Goal: Answer question/provide support: Share knowledge or assist other users

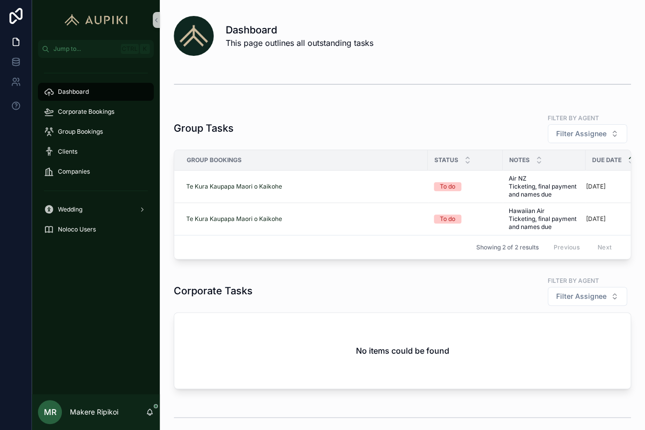
click at [374, 27] on div "Dashboard This page outlines all outstanding tasks" at bounding box center [428, 36] width 405 height 26
click at [363, 34] on h1 "Dashboard" at bounding box center [300, 30] width 148 height 14
click at [88, 107] on div "Corporate Bookings" at bounding box center [96, 112] width 104 height 16
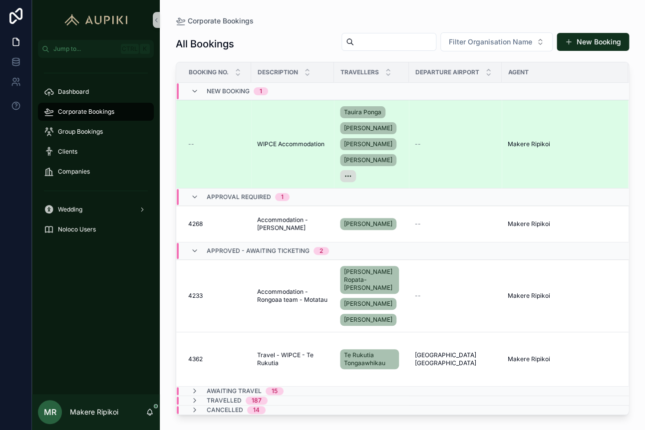
click at [284, 138] on td "WIPCE Accommodation WIPCE Accommodation" at bounding box center [292, 144] width 83 height 88
click at [284, 143] on span "WIPCE Accommodation" at bounding box center [290, 144] width 67 height 8
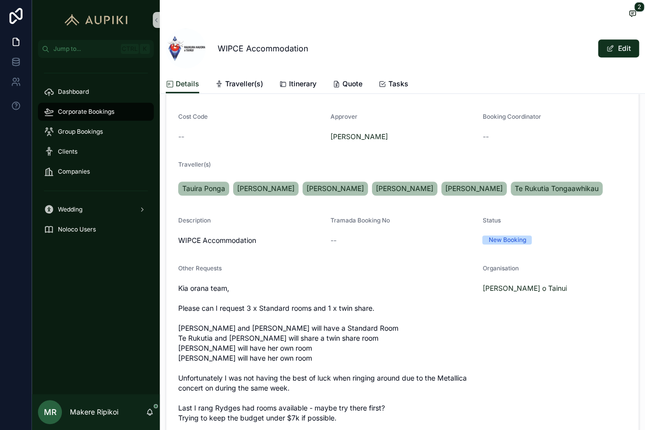
scroll to position [166, 0]
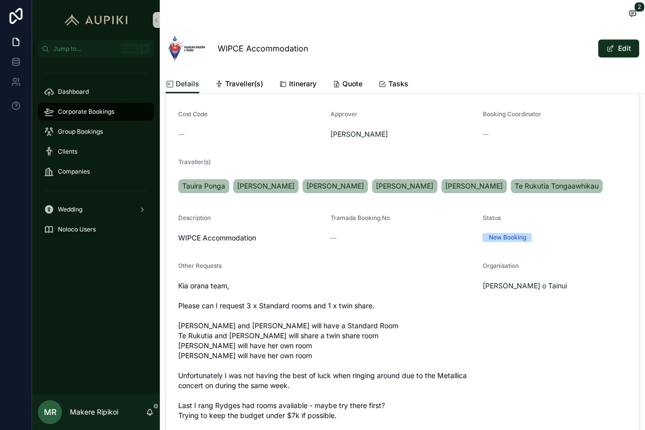
click at [79, 114] on span "Corporate Bookings" at bounding box center [86, 112] width 56 height 8
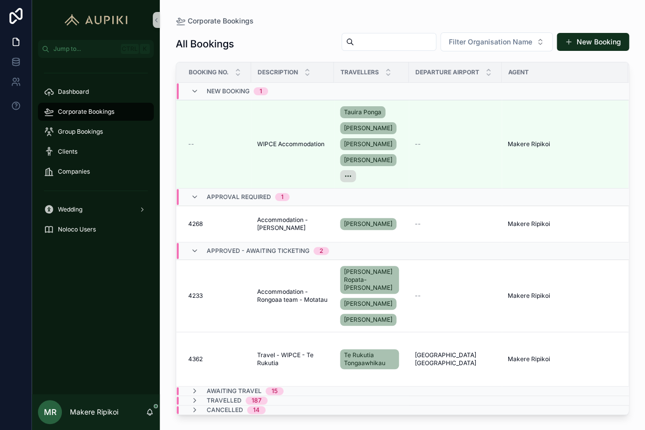
click at [250, 396] on td "Travelled 187" at bounding box center [292, 400] width 233 height 9
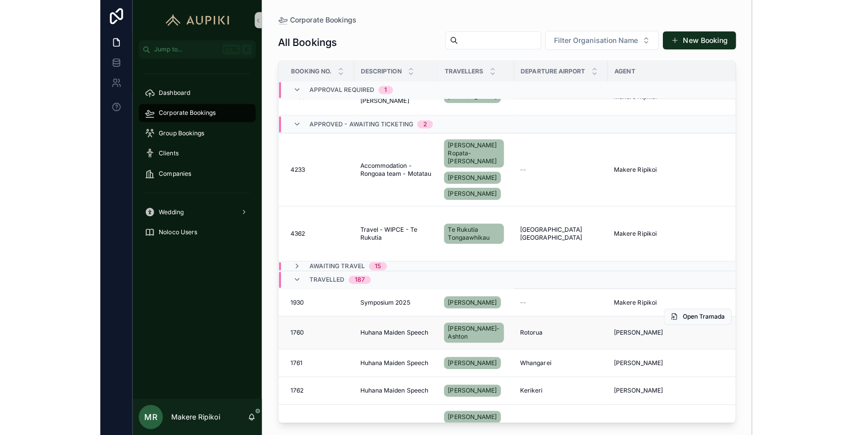
scroll to position [222, 0]
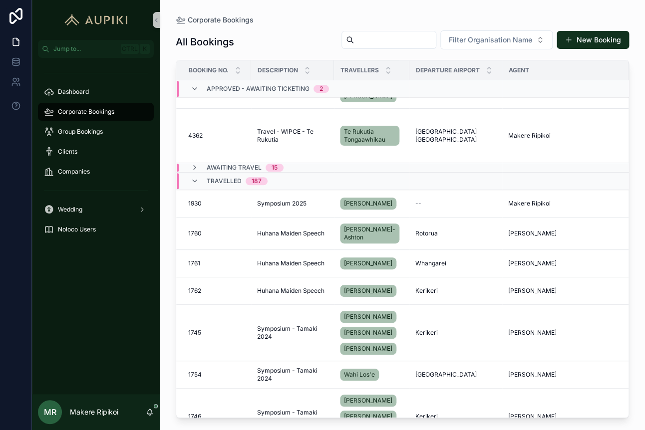
click at [267, 164] on span "15" at bounding box center [275, 168] width 18 height 8
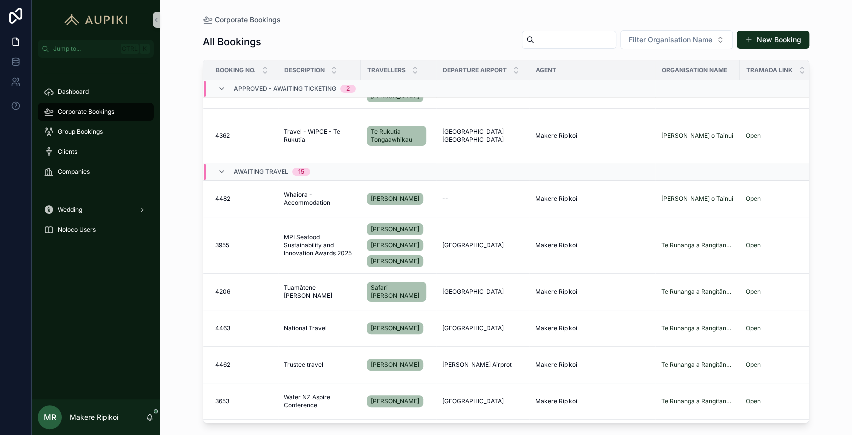
click at [315, 164] on div "Awaiting Travel 15" at bounding box center [264, 172] width 117 height 16
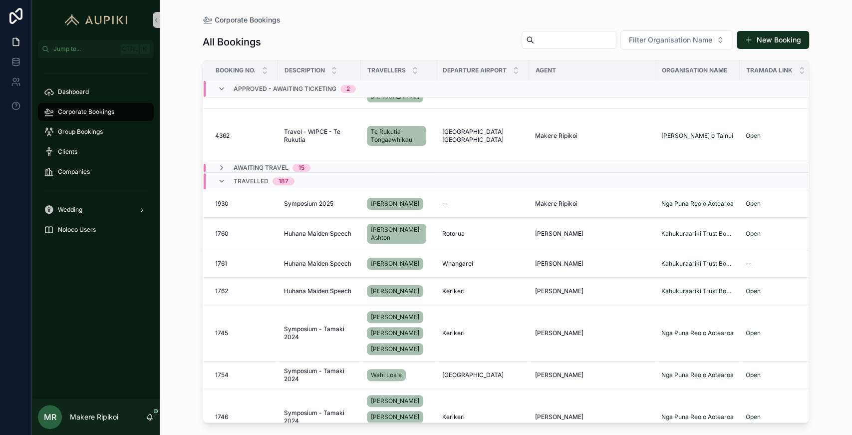
scroll to position [0, 0]
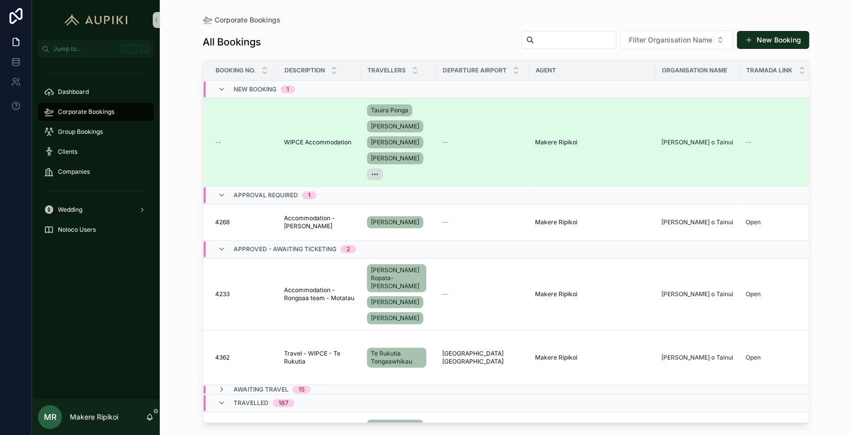
click at [303, 138] on span "WIPCE Accommodation" at bounding box center [317, 142] width 67 height 8
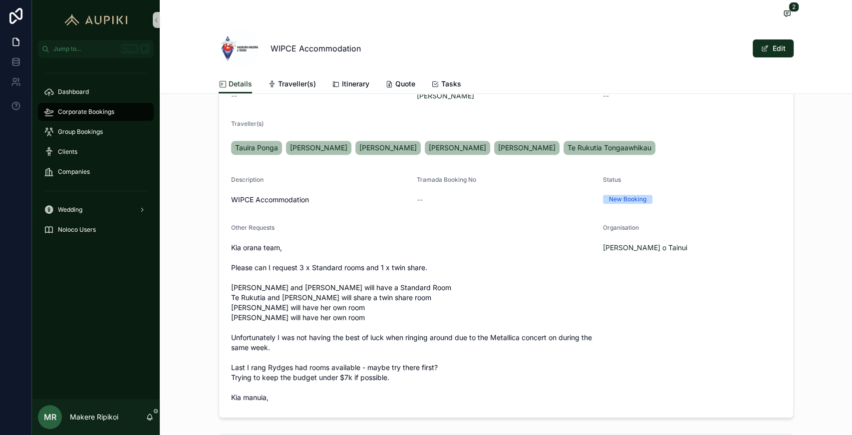
scroll to position [178, 0]
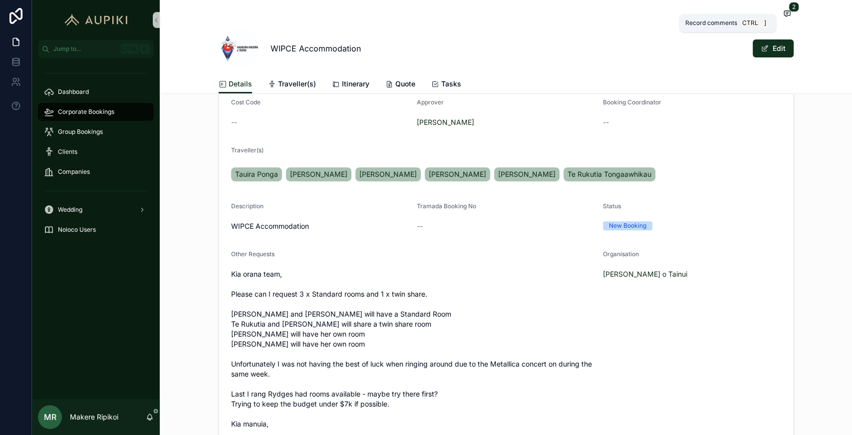
click at [644, 12] on icon "scrollable content" at bounding box center [787, 13] width 8 height 8
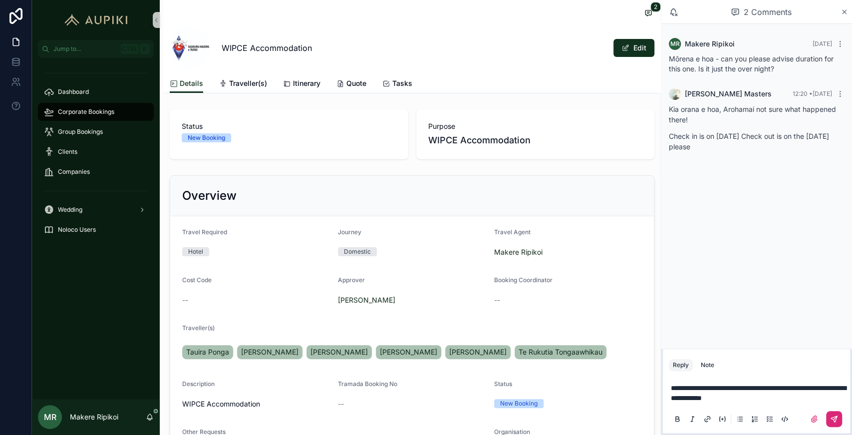
click at [644, 421] on icon "scrollable content" at bounding box center [834, 419] width 8 height 8
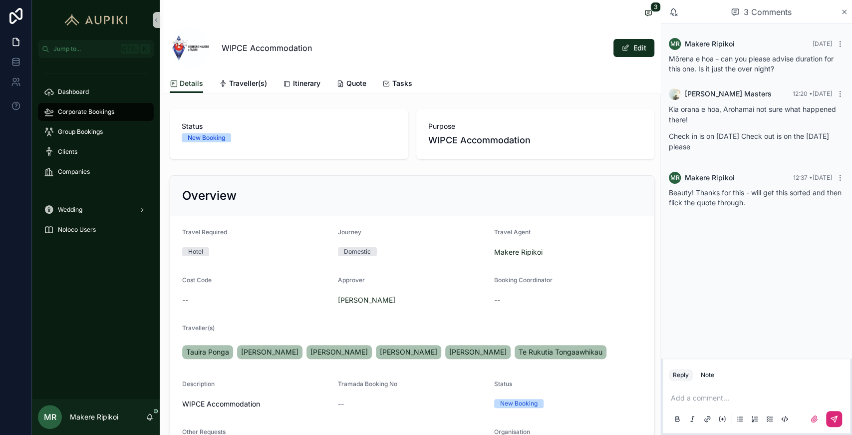
drag, startPoint x: 506, startPoint y: 30, endPoint x: 486, endPoint y: 57, distance: 33.8
click at [505, 30] on div "WIPCE Accommodation Edit" at bounding box center [412, 48] width 485 height 40
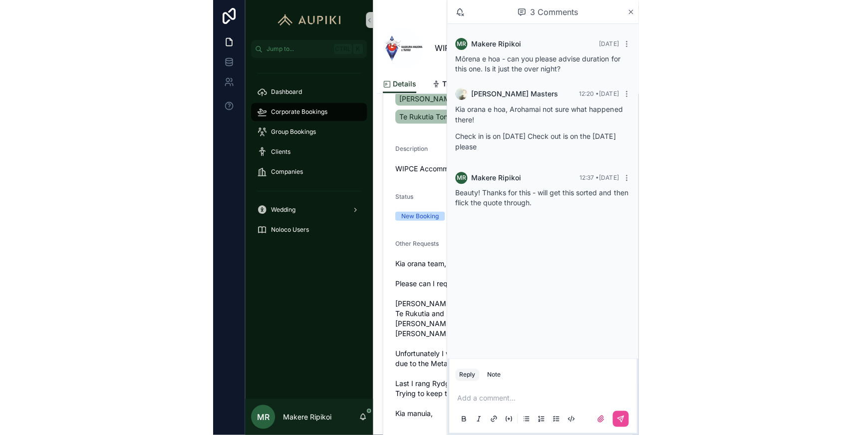
scroll to position [402, 0]
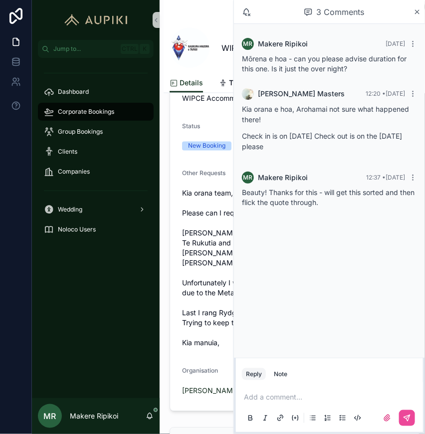
click at [216, 273] on span "Kia orana team, Please can I request 3 x Standard rooms and 1 x twin share. [PE…" at bounding box center [294, 269] width 225 height 160
drag, startPoint x: 418, startPoint y: 10, endPoint x: 413, endPoint y: 13, distance: 5.6
click at [418, 11] on icon "scrollable content" at bounding box center [417, 12] width 7 height 8
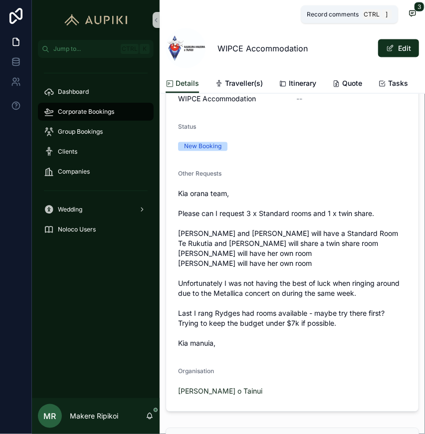
click at [406, 18] on span "scrollable content" at bounding box center [412, 13] width 13 height 11
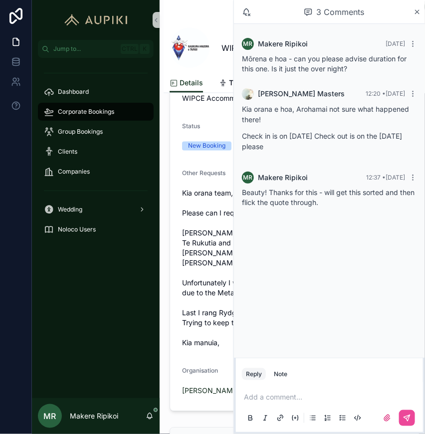
click at [224, 256] on span "Kia orana team, Please can I request 3 x Standard rooms and 1 x twin share. [PE…" at bounding box center [294, 269] width 225 height 160
click at [417, 12] on icon "scrollable content" at bounding box center [417, 12] width 7 height 8
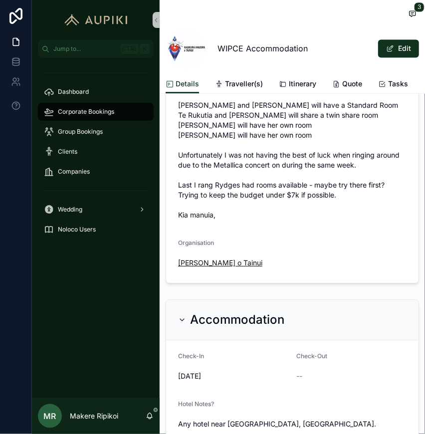
scroll to position [463, 0]
